Goal: Find specific page/section: Find specific page/section

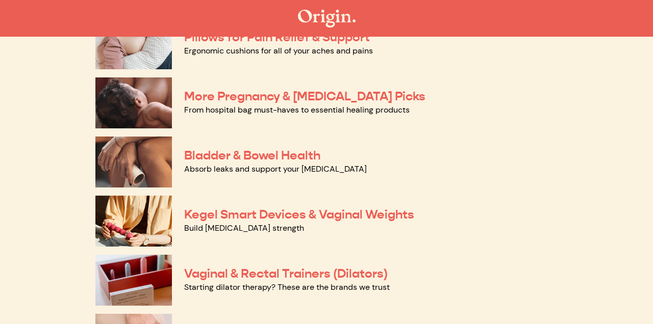
scroll to position [246, 0]
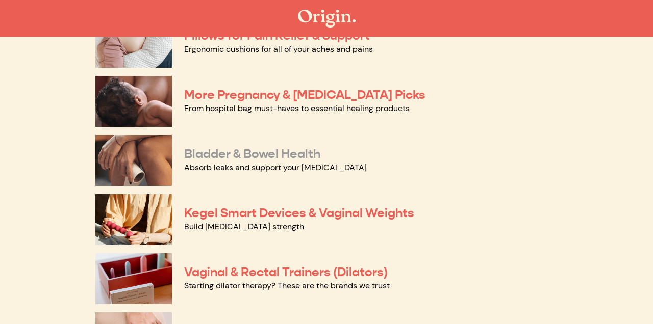
click at [295, 157] on link "Bladder & Bowel Health" at bounding box center [252, 153] width 136 height 15
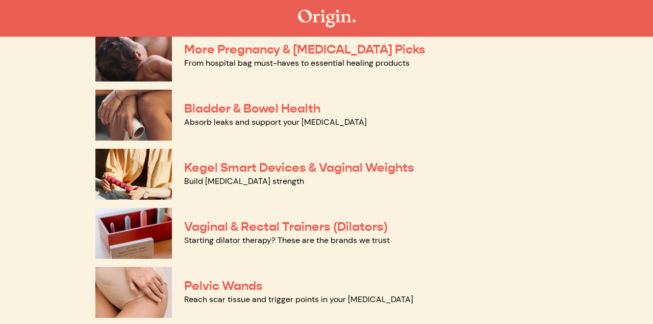
scroll to position [295, 0]
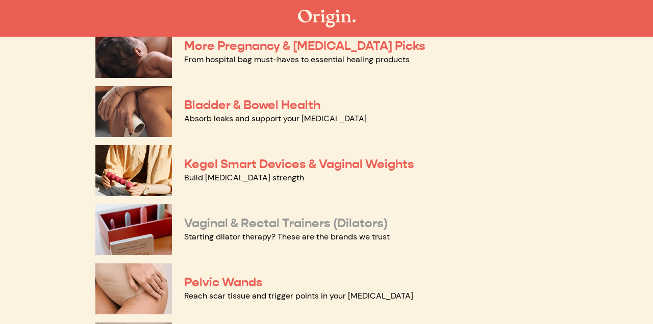
click at [229, 229] on link "Vaginal & Rectal Trainers (Dilators)" at bounding box center [285, 223] width 203 height 15
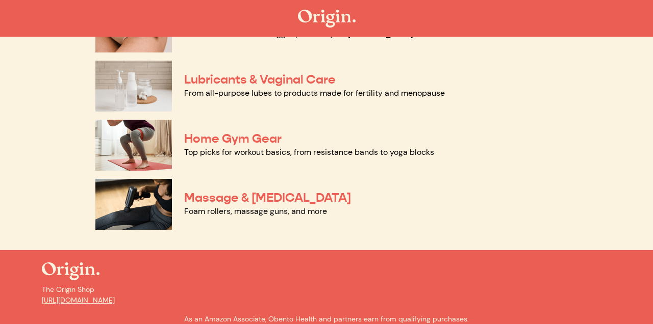
scroll to position [587, 0]
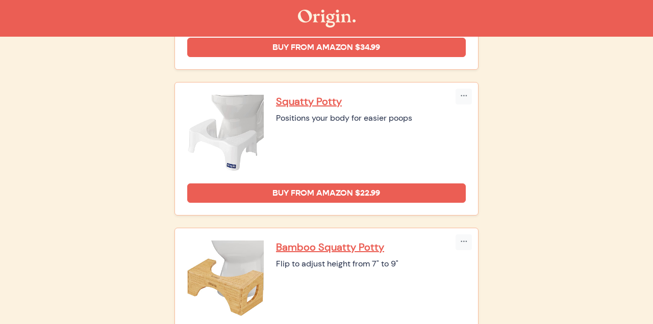
scroll to position [655, 0]
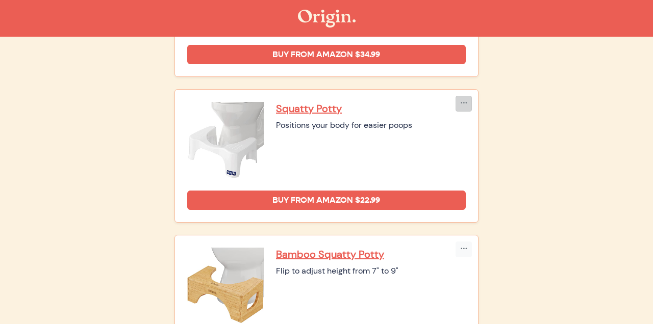
click at [466, 101] on icon "button" at bounding box center [463, 103] width 7 height 9
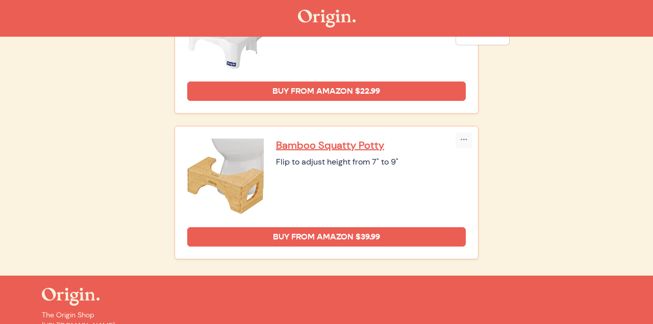
scroll to position [818, 0]
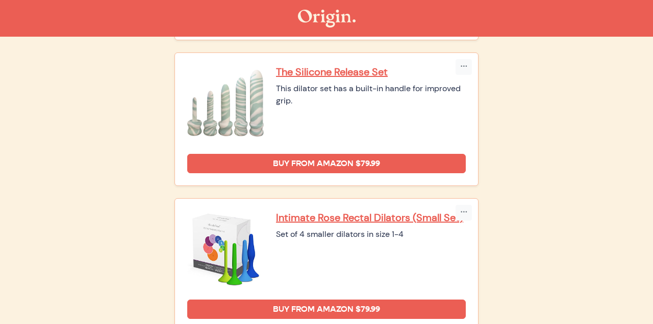
scroll to position [1131, 0]
